Goal: Task Accomplishment & Management: Manage account settings

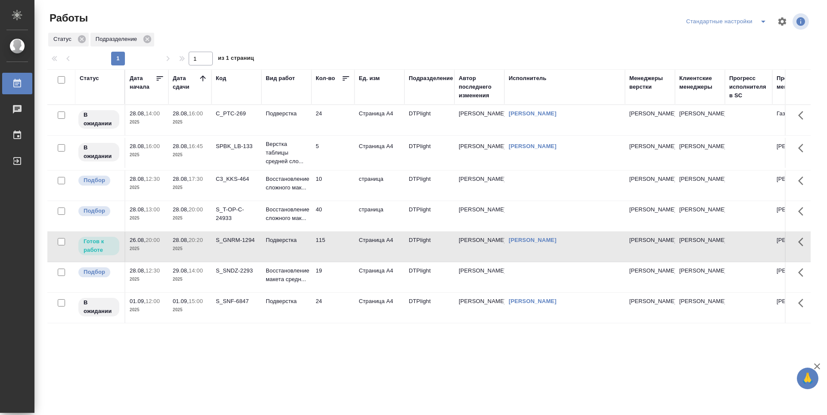
click at [230, 218] on div "S_T-OP-C-24933" at bounding box center [236, 214] width 41 height 17
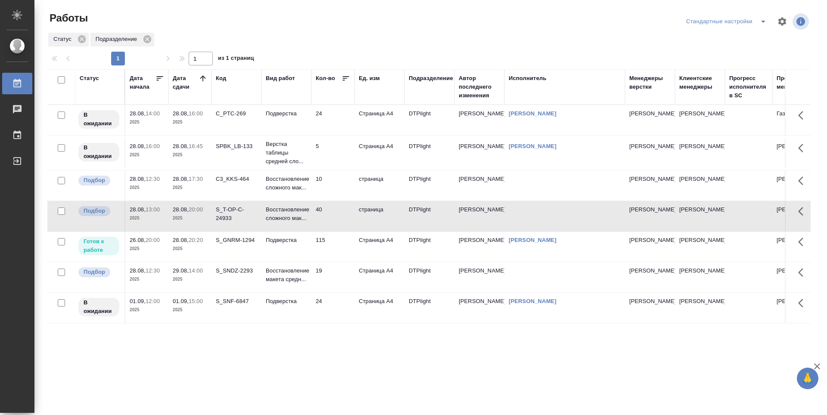
click at [230, 218] on div "S_T-OP-C-24933" at bounding box center [236, 214] width 41 height 17
click at [330, 124] on td "24" at bounding box center [332, 120] width 43 height 30
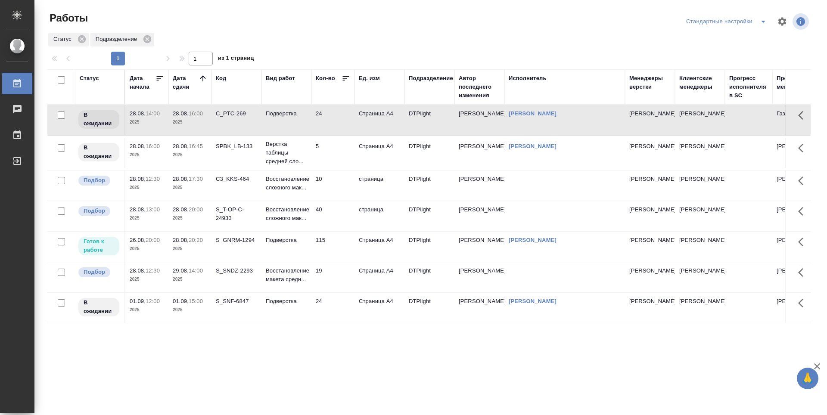
click at [234, 271] on div "S_SNDZ-2293" at bounding box center [236, 271] width 41 height 9
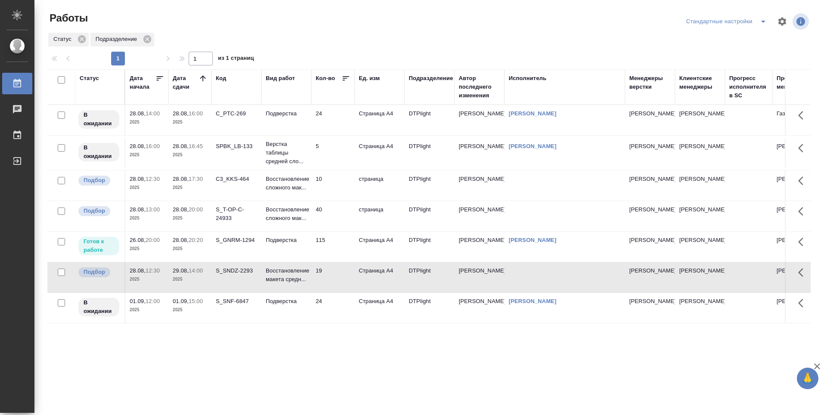
click at [284, 252] on td "Подверстка" at bounding box center [287, 247] width 50 height 30
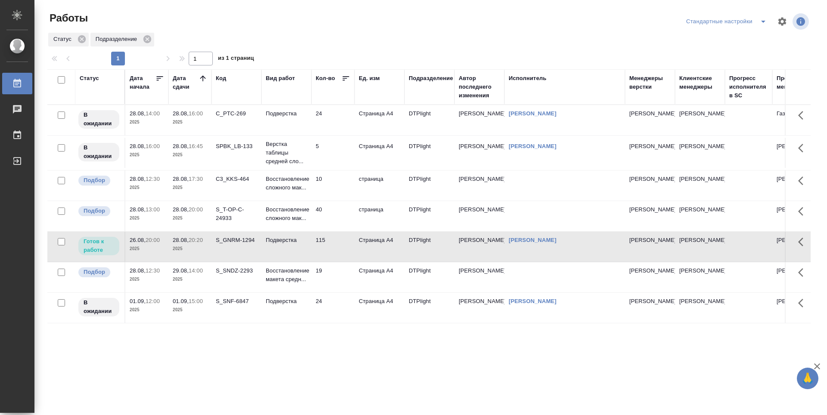
click at [284, 252] on td "Подверстка" at bounding box center [287, 247] width 50 height 30
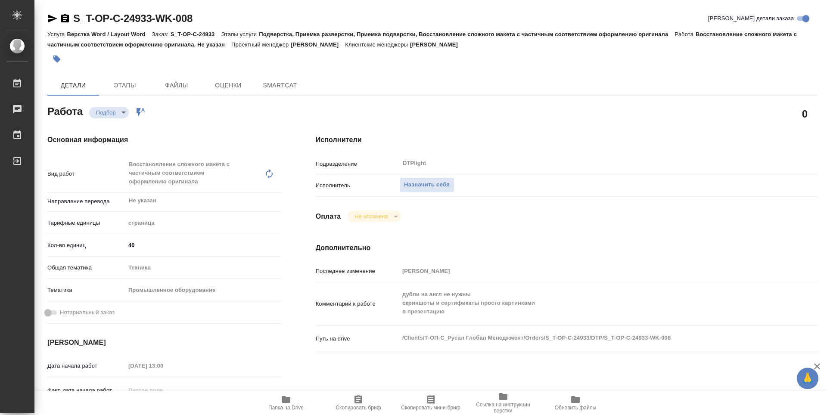
type textarea "x"
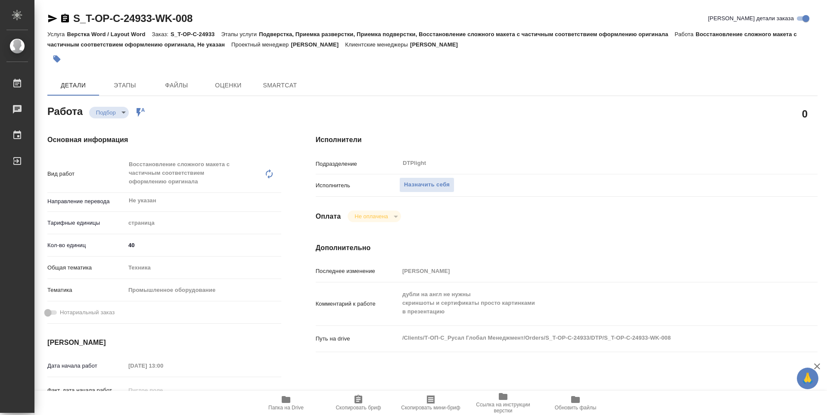
type textarea "x"
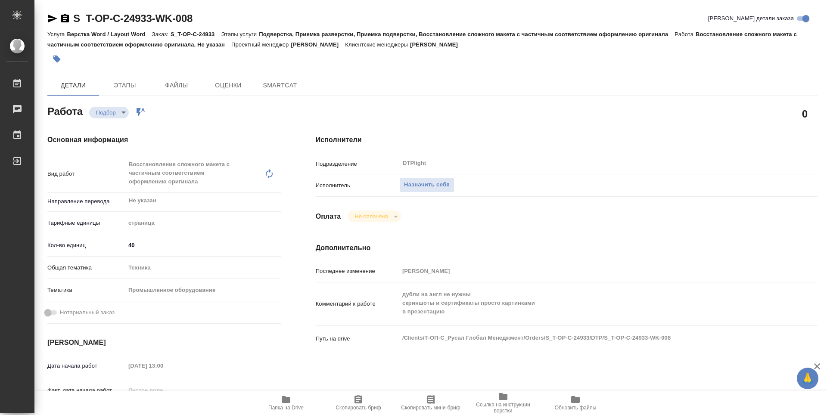
type textarea "x"
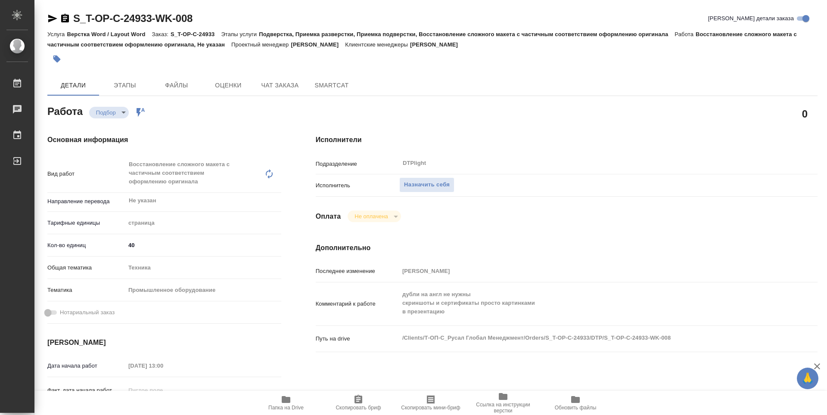
type textarea "x"
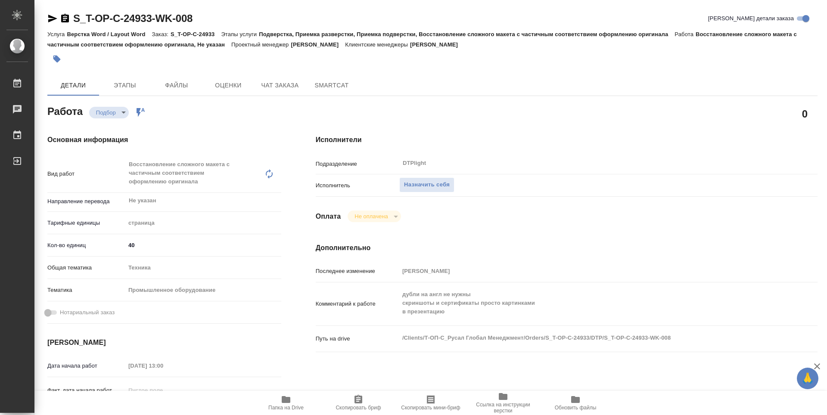
type textarea "x"
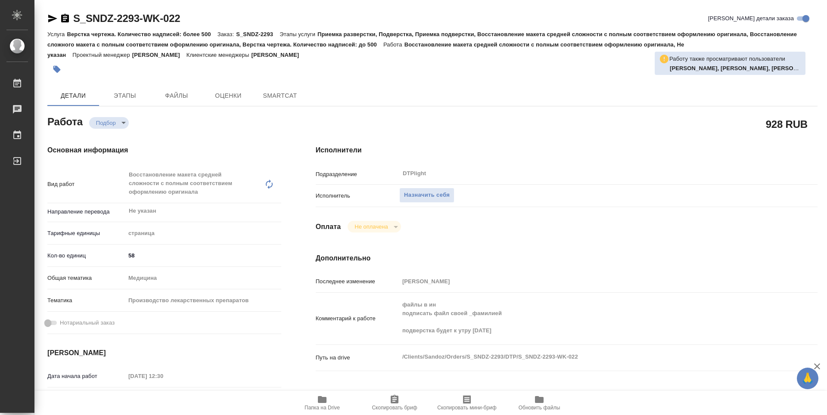
type textarea "x"
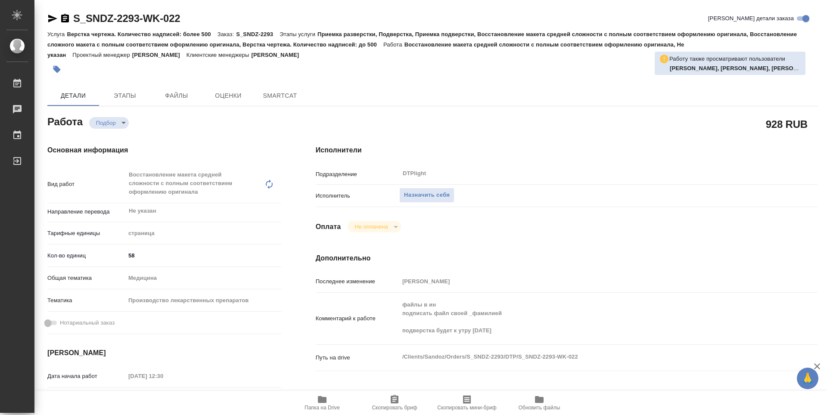
type textarea "x"
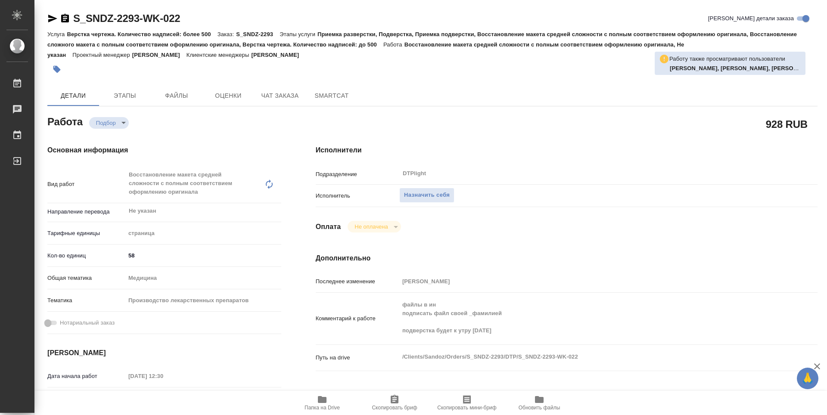
click at [324, 408] on span "Папка на Drive" at bounding box center [322, 408] width 35 height 6
type textarea "x"
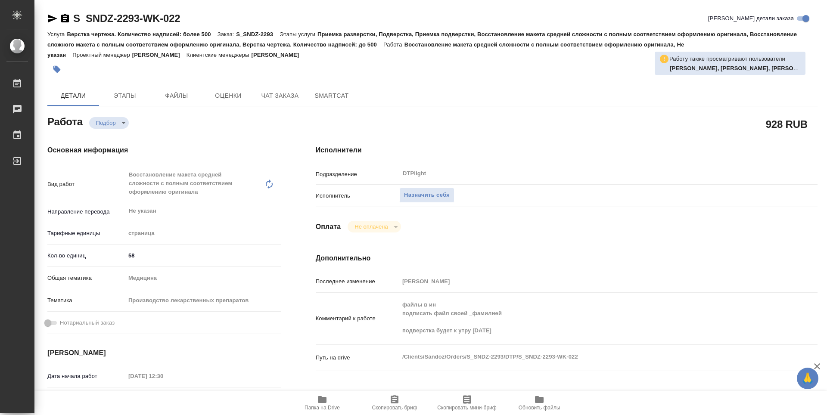
type textarea "x"
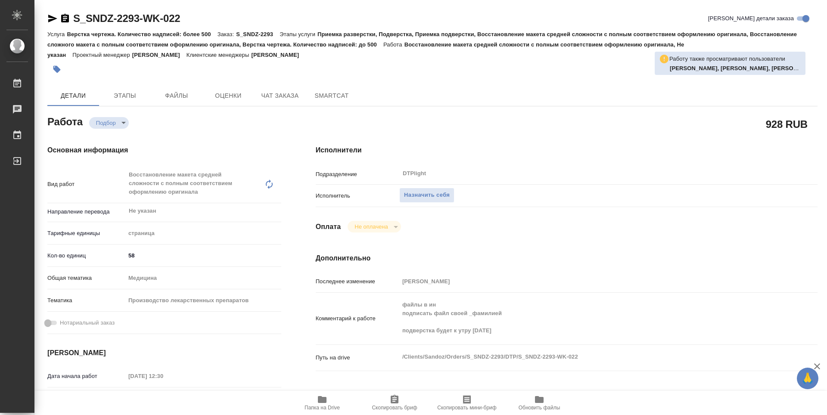
type textarea "x"
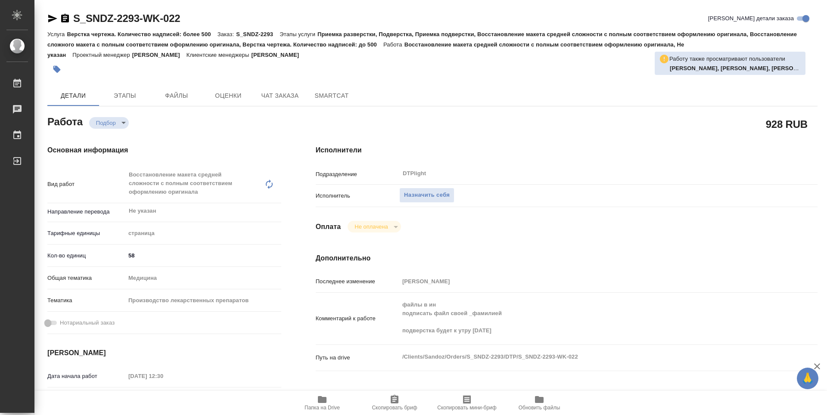
type textarea "x"
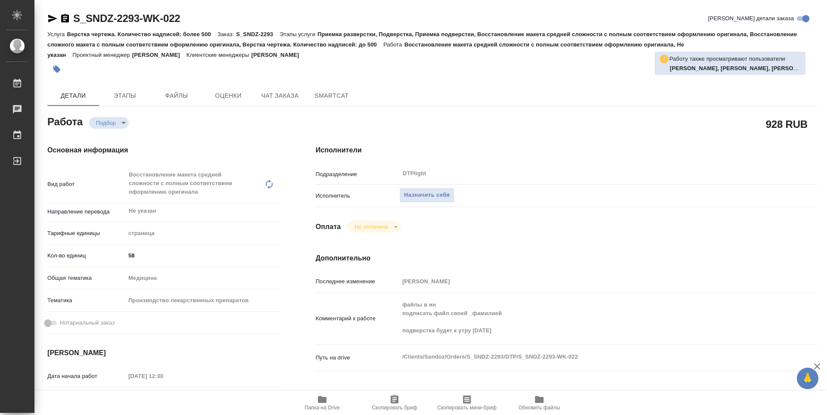
type textarea "x"
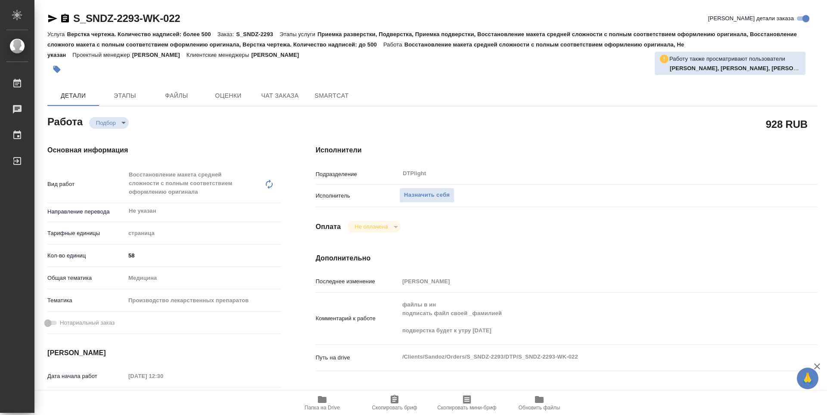
type textarea "x"
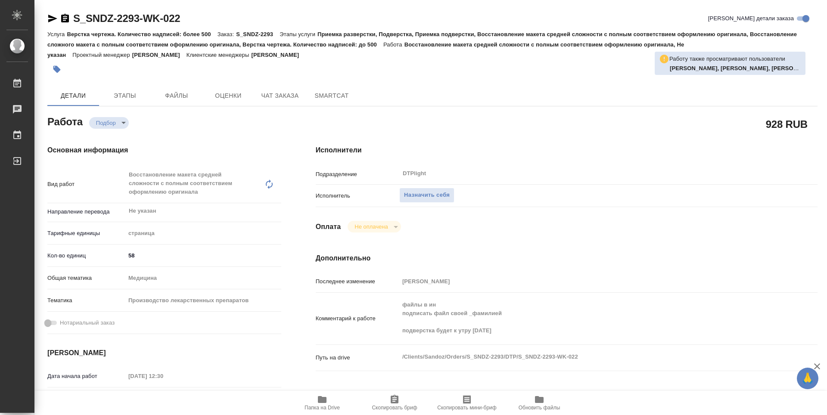
type textarea "x"
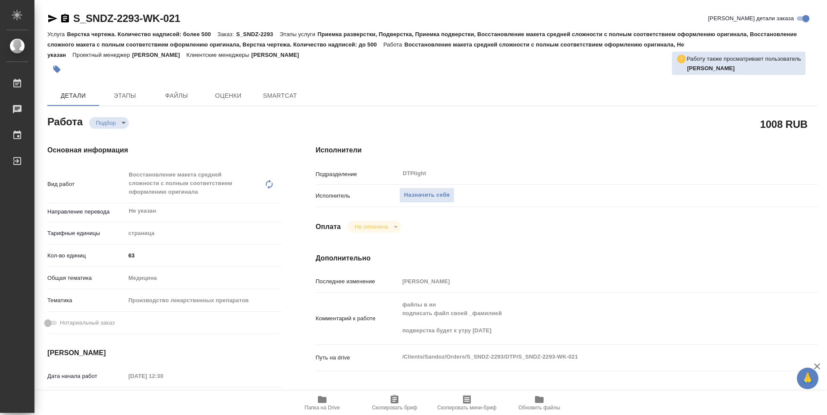
type textarea "x"
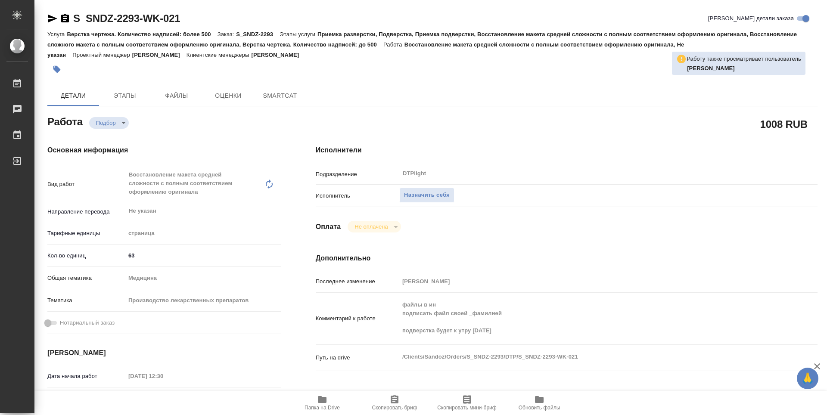
type textarea "x"
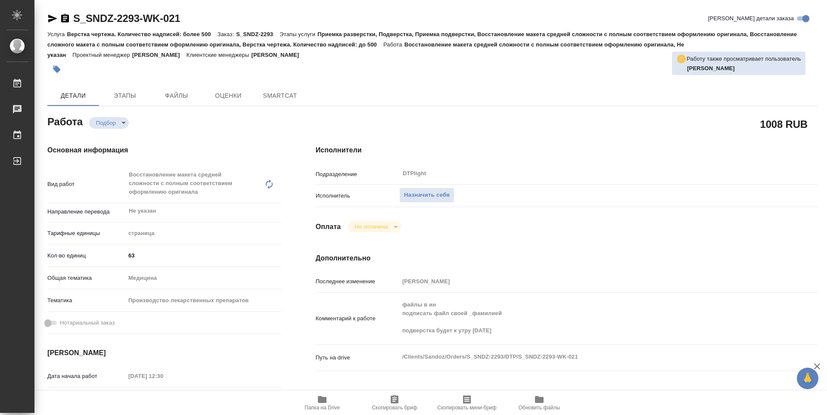
type textarea "x"
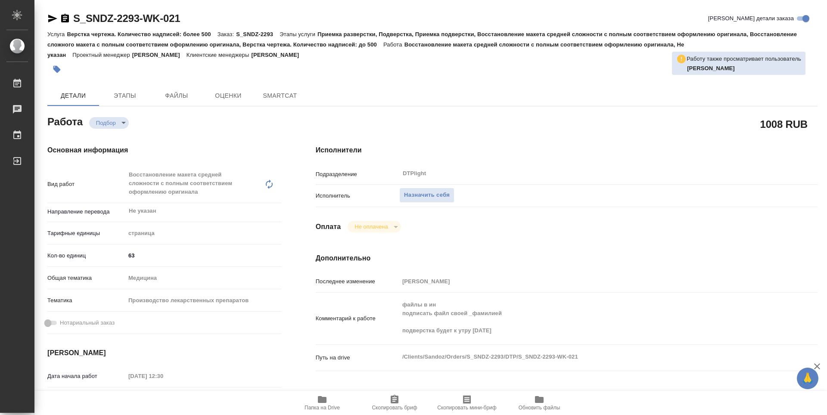
type textarea "x"
click at [323, 398] on icon "button" at bounding box center [322, 399] width 9 height 7
type textarea "x"
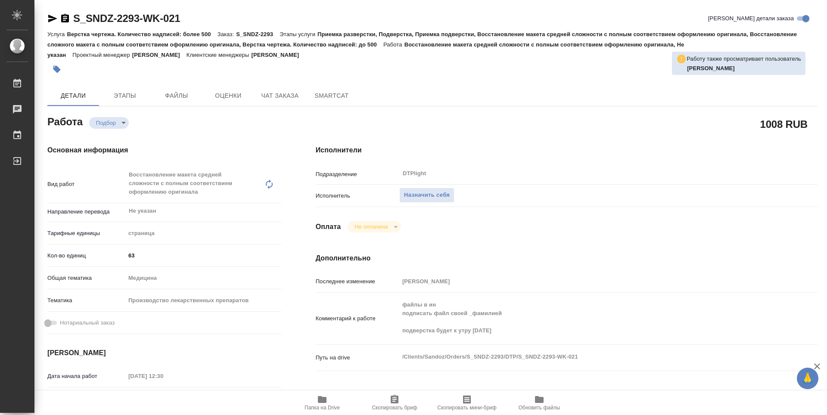
type textarea "x"
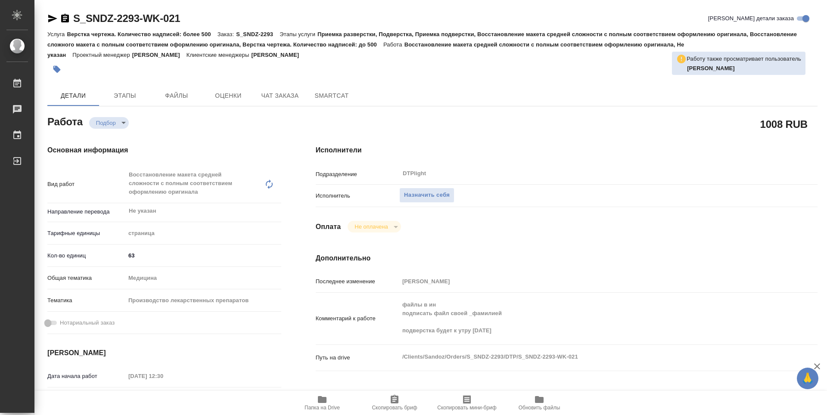
type textarea "x"
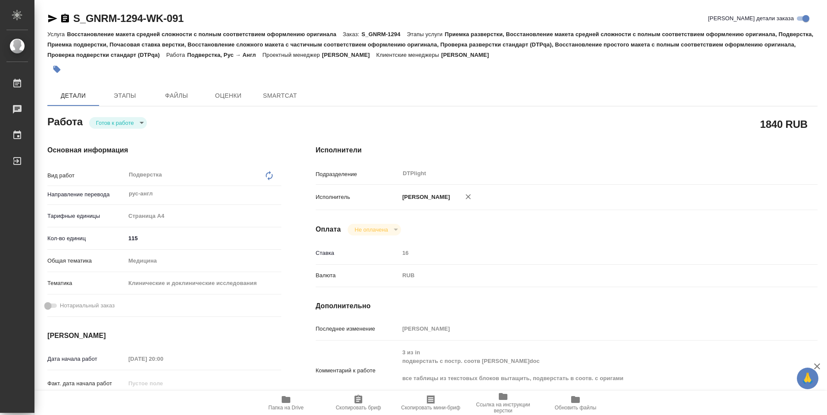
type textarea "x"
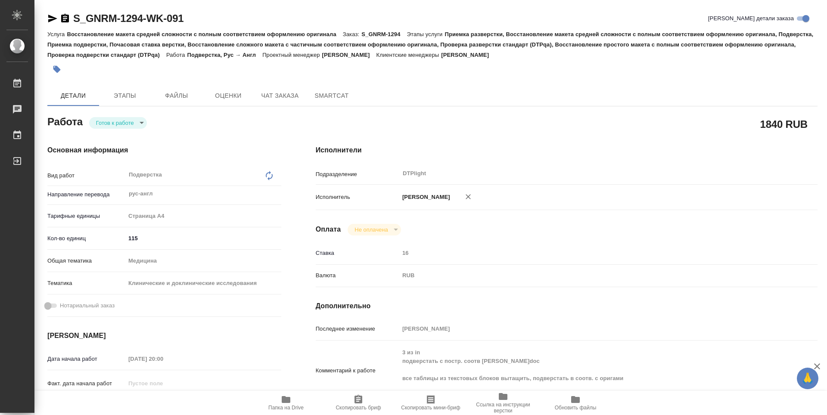
type textarea "x"
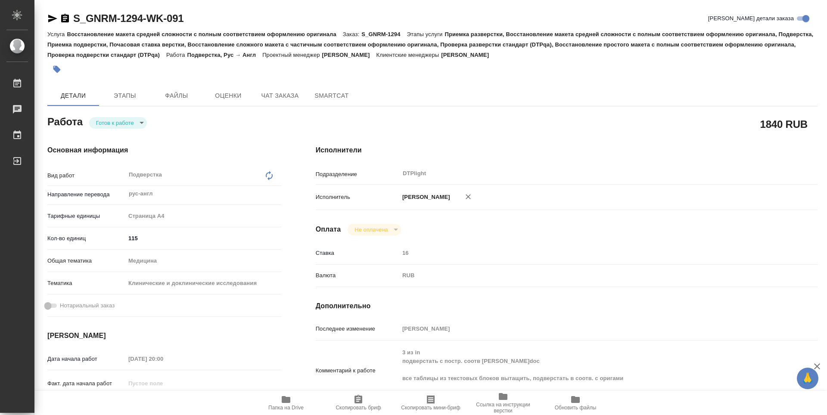
type textarea "x"
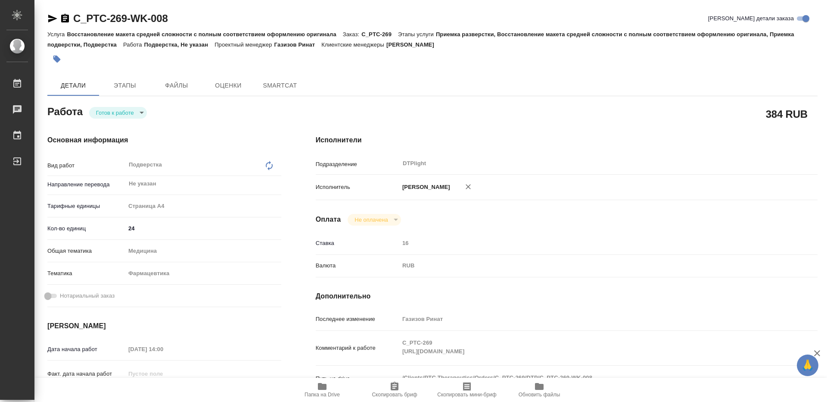
type textarea "x"
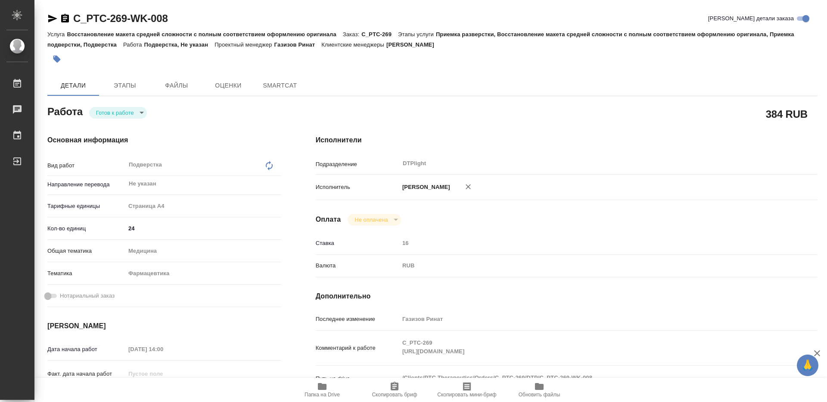
type textarea "x"
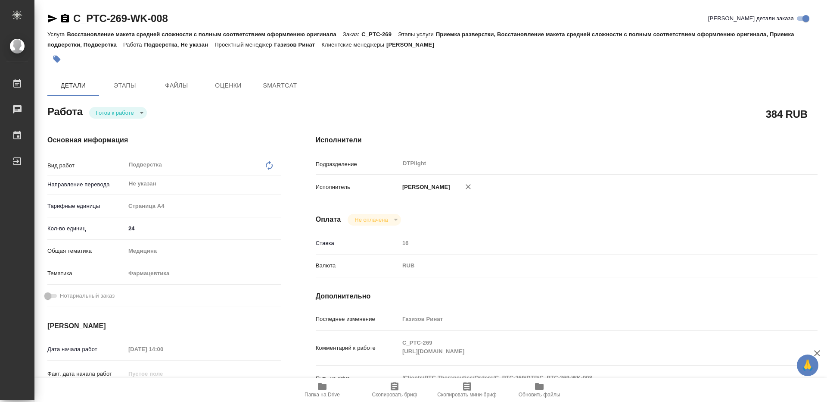
type textarea "x"
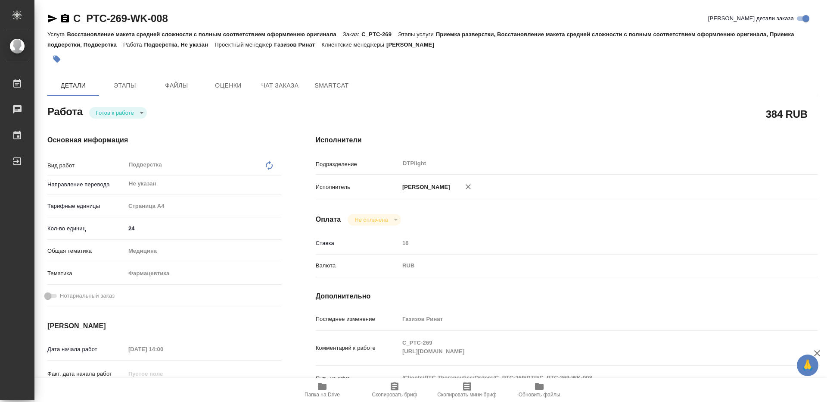
type textarea "x"
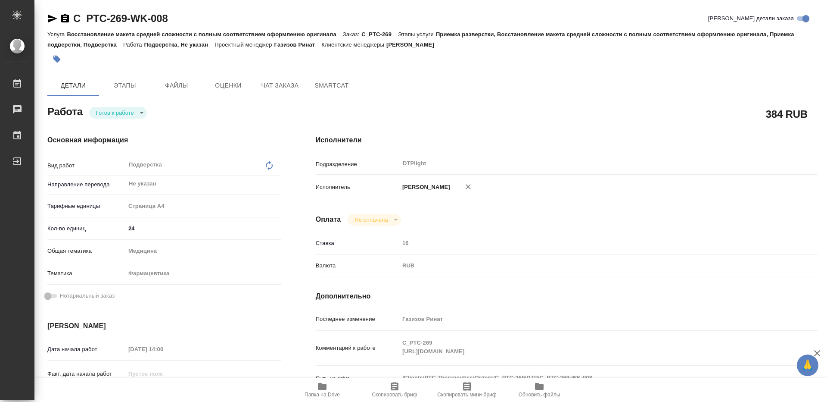
click at [142, 115] on body "🙏 .cls-1 fill:#fff; AWATERA Guselnikov Roman Работы Чаты График Выйти C_PTC-269…" at bounding box center [413, 201] width 827 height 402
type textarea "x"
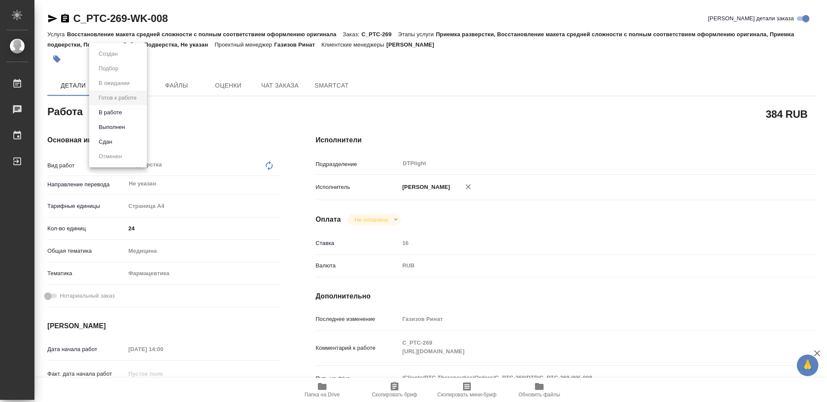
type textarea "x"
click at [129, 115] on li "В работе" at bounding box center [118, 112] width 58 height 15
type textarea "x"
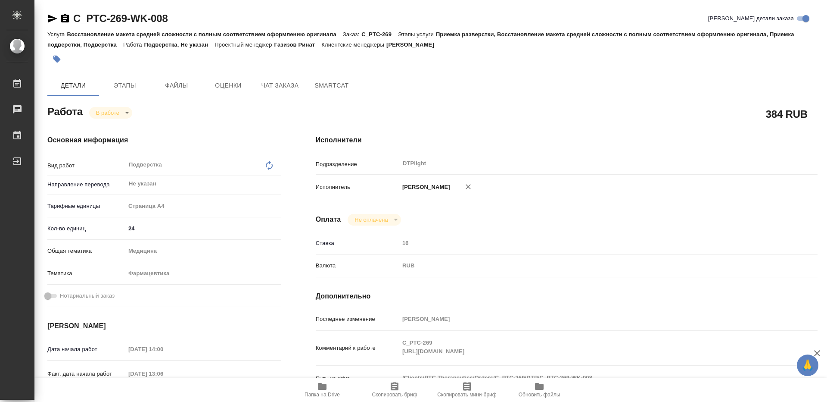
type textarea "x"
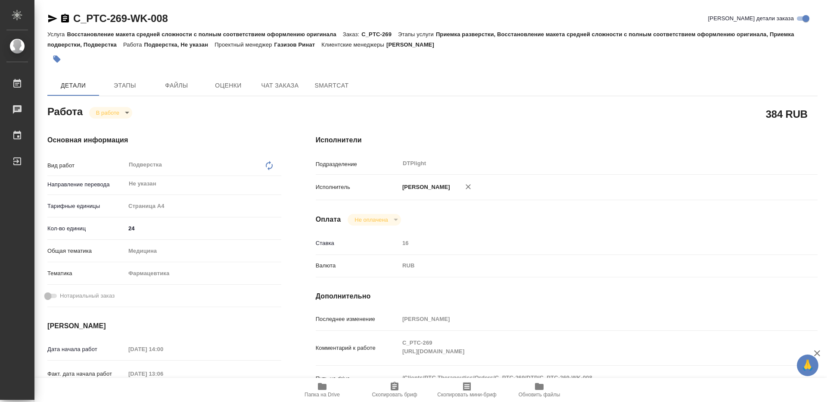
type textarea "x"
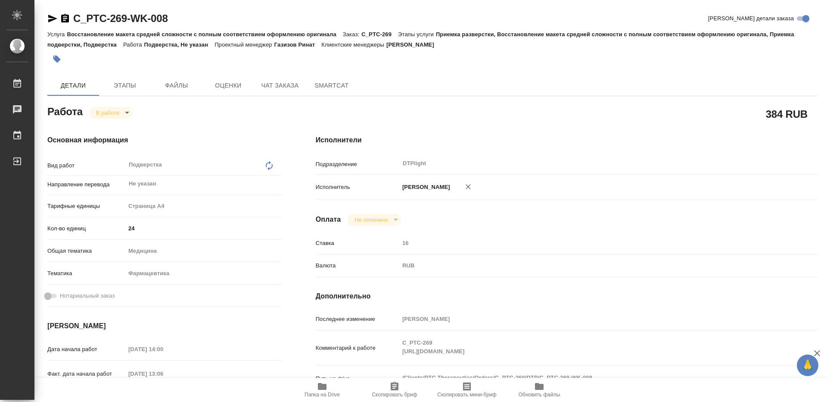
type textarea "x"
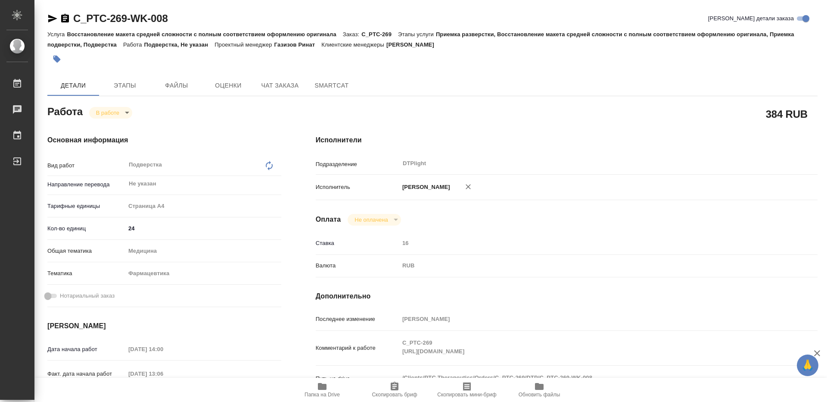
type textarea "x"
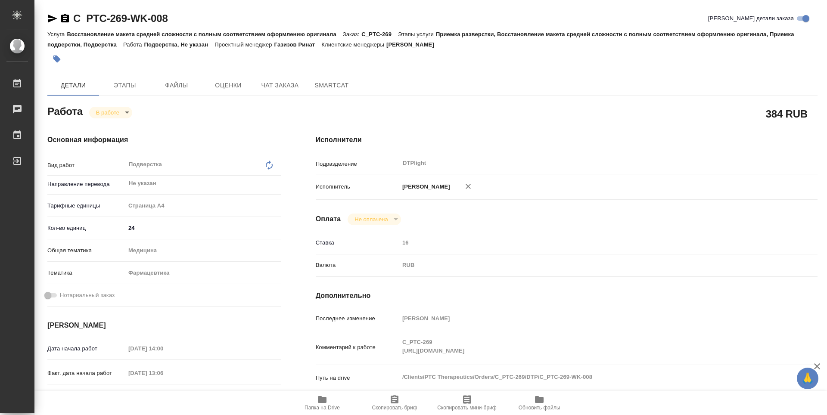
type textarea "x"
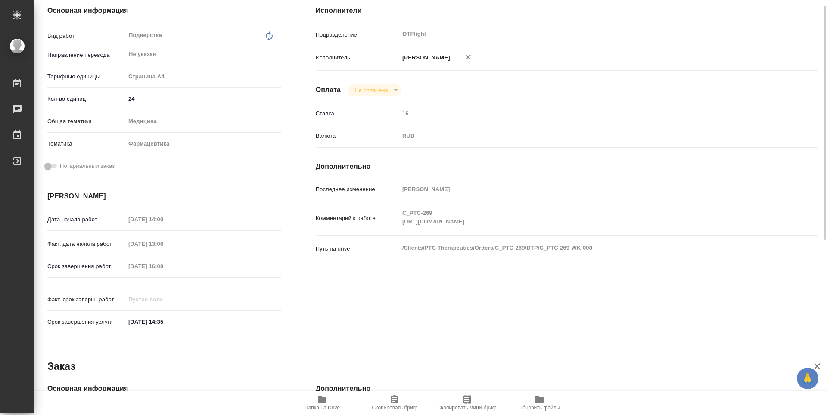
scroll to position [172, 0]
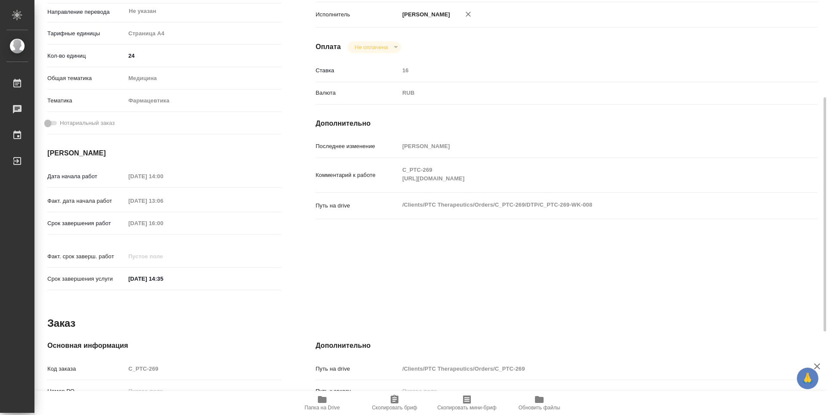
click at [435, 246] on div "Исполнители Подразделение DTPlight ​ Исполнитель Гусельников Роман Оплата Не оп…" at bounding box center [567, 129] width 536 height 368
click at [336, 401] on span "Папка на Drive" at bounding box center [322, 403] width 62 height 16
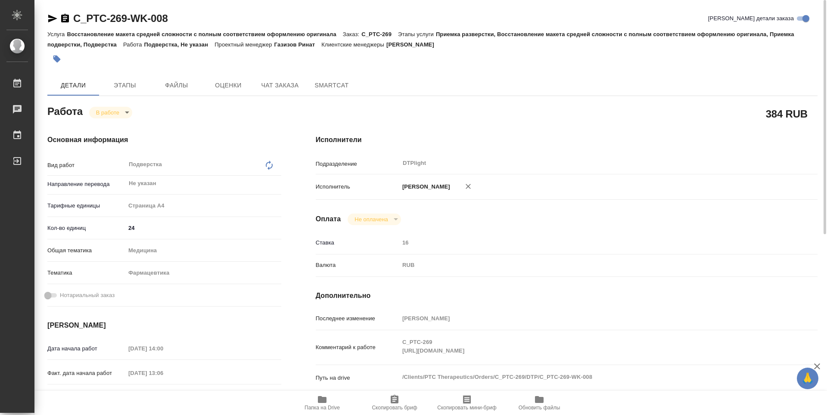
click at [66, 20] on icon "button" at bounding box center [65, 18] width 8 height 9
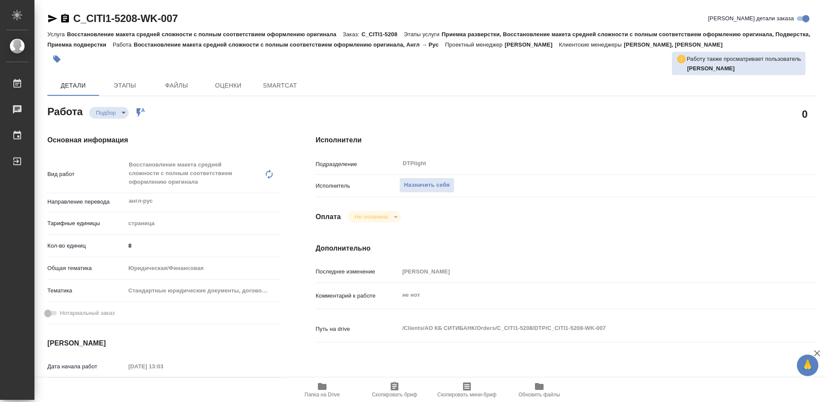
type textarea "x"
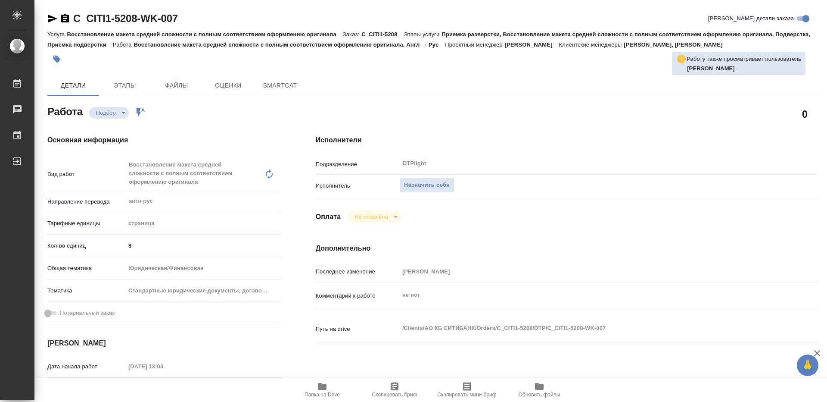
type textarea "x"
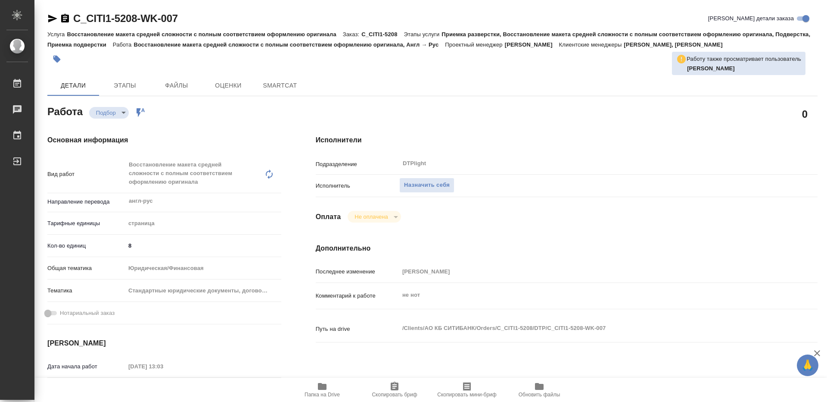
type textarea "x"
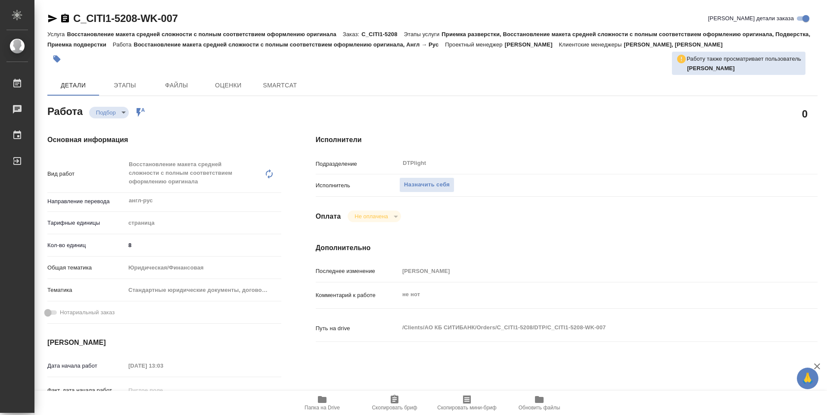
type textarea "x"
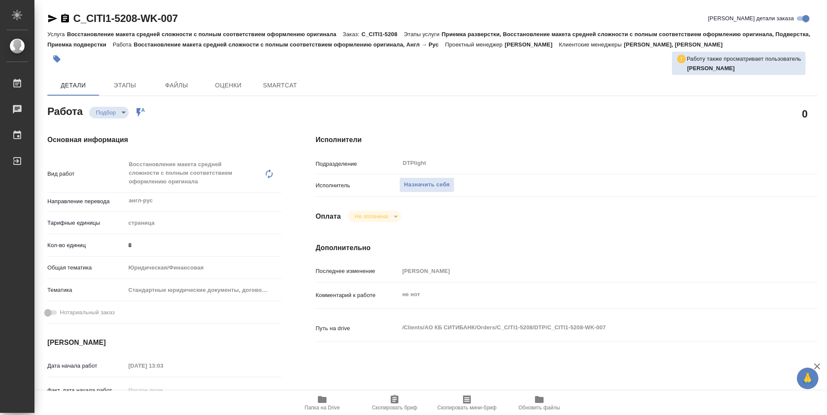
type textarea "x"
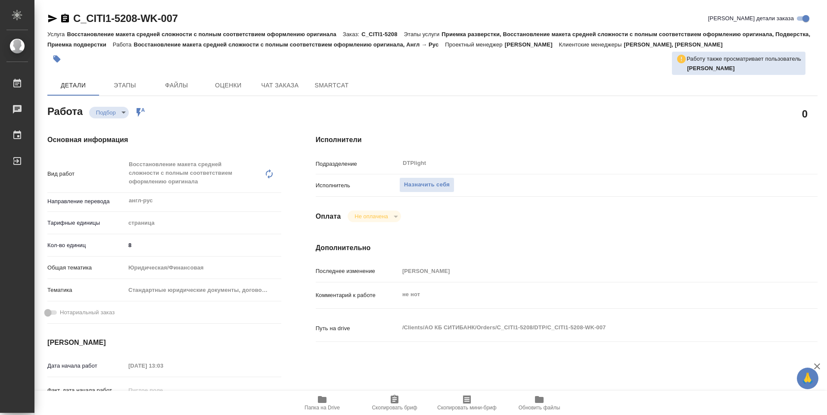
click at [323, 401] on icon "button" at bounding box center [322, 399] width 9 height 7
type textarea "x"
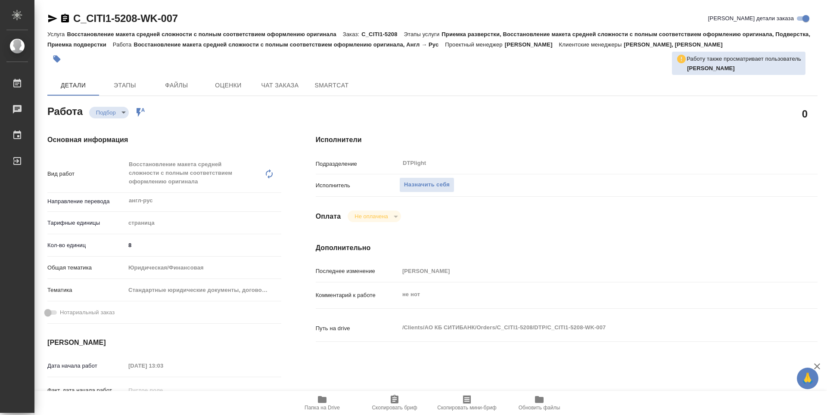
type textarea "x"
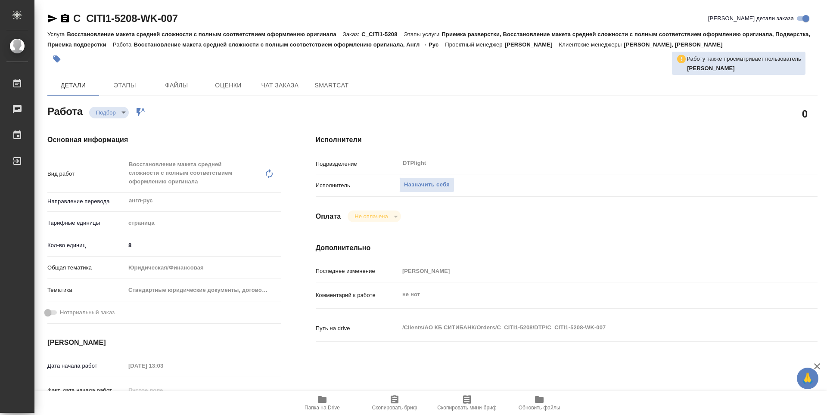
type textarea "x"
